Goal: Book appointment/travel/reservation

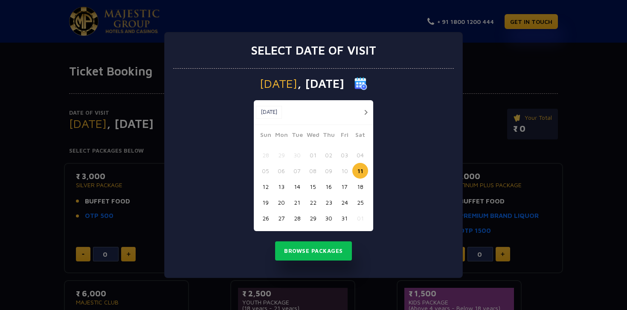
click at [365, 113] on button "button" at bounding box center [365, 112] width 11 height 11
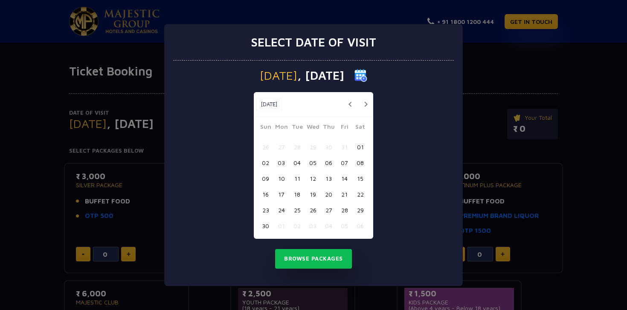
click at [367, 106] on button "button" at bounding box center [365, 104] width 11 height 11
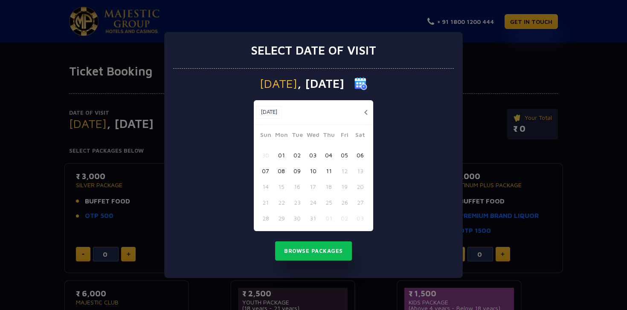
click at [364, 113] on button "button" at bounding box center [365, 112] width 11 height 11
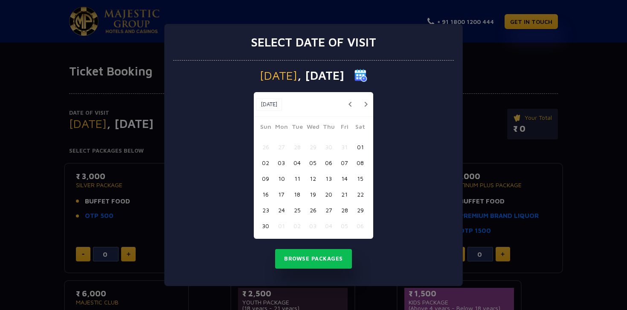
click at [364, 113] on div "[DATE] [DATE]" at bounding box center [313, 104] width 119 height 25
click at [351, 107] on button "button" at bounding box center [349, 104] width 11 height 11
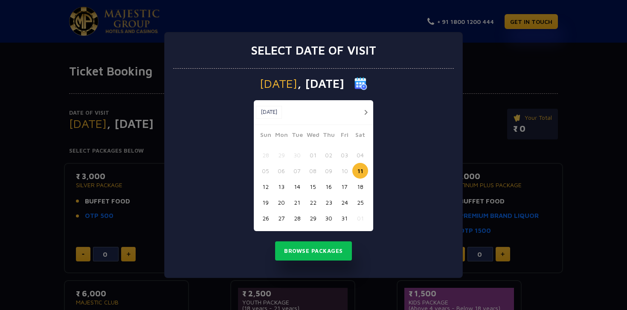
click at [363, 113] on button "button" at bounding box center [365, 112] width 11 height 11
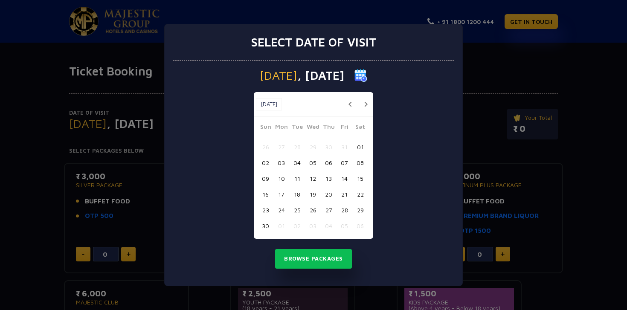
click at [365, 108] on button "button" at bounding box center [365, 104] width 11 height 11
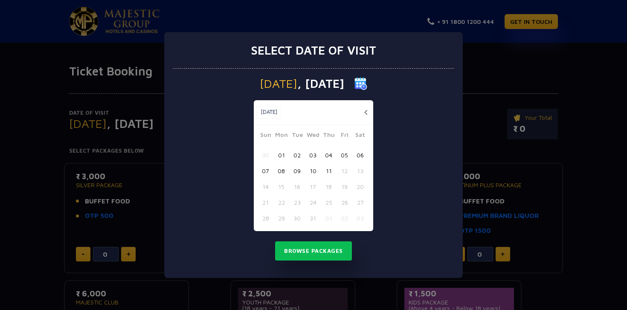
click at [297, 170] on button "09" at bounding box center [297, 171] width 16 height 16
click at [314, 248] on button "Browse Packages" at bounding box center [313, 251] width 77 height 20
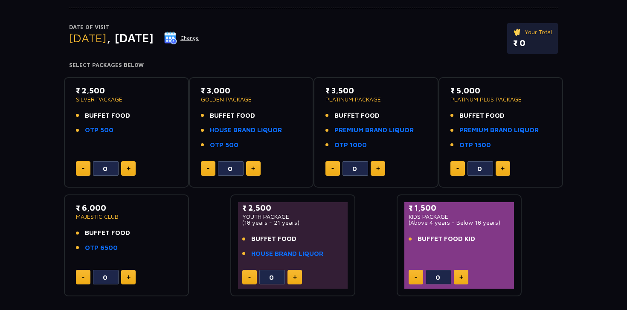
scroll to position [87, 0]
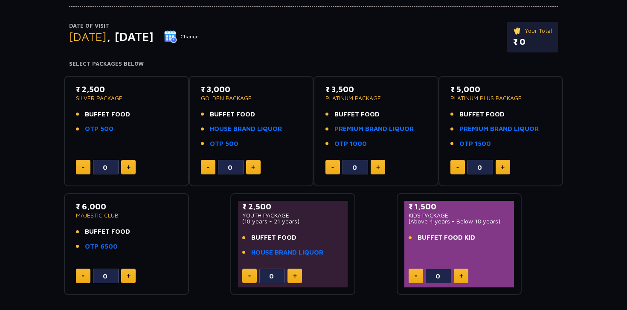
drag, startPoint x: 120, startPoint y: 248, endPoint x: 79, endPoint y: 209, distance: 56.4
click at [79, 209] on div "₹ 6,000 MAJESTIC CLUB BUFFET FOOD OTP 6500" at bounding box center [126, 228] width 101 height 55
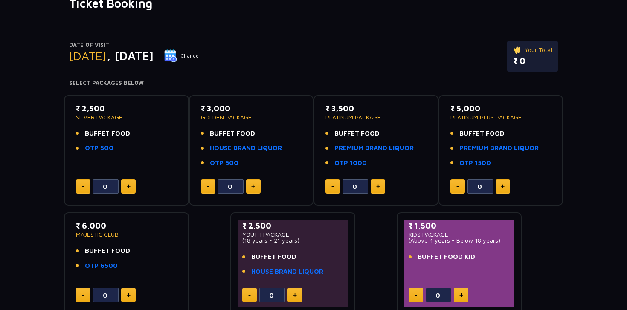
scroll to position [81, 0]
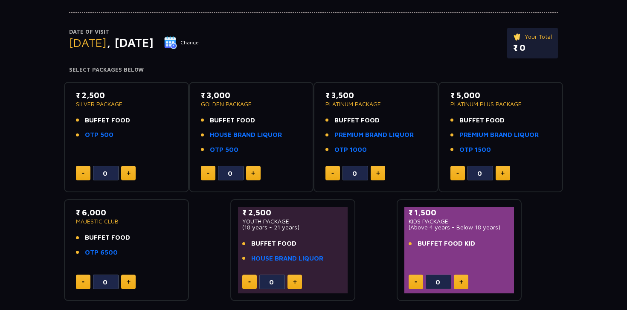
click at [195, 245] on div "₹ 2,500 SILVER PACKAGE BUFFET FOOD OTP 500 0 ₹ 3,000 GOLDEN PACKAGE BUFFET FOOD…" at bounding box center [313, 188] width 499 height 226
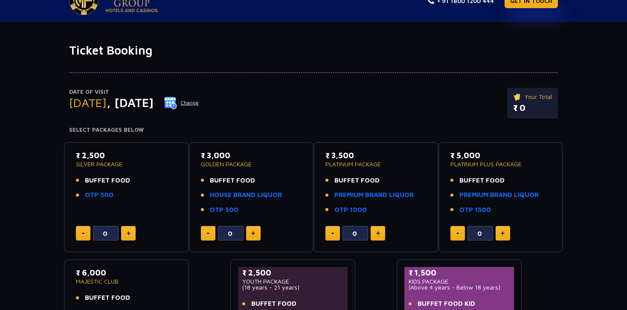
scroll to position [0, 0]
